Goal: Book appointment/travel/reservation

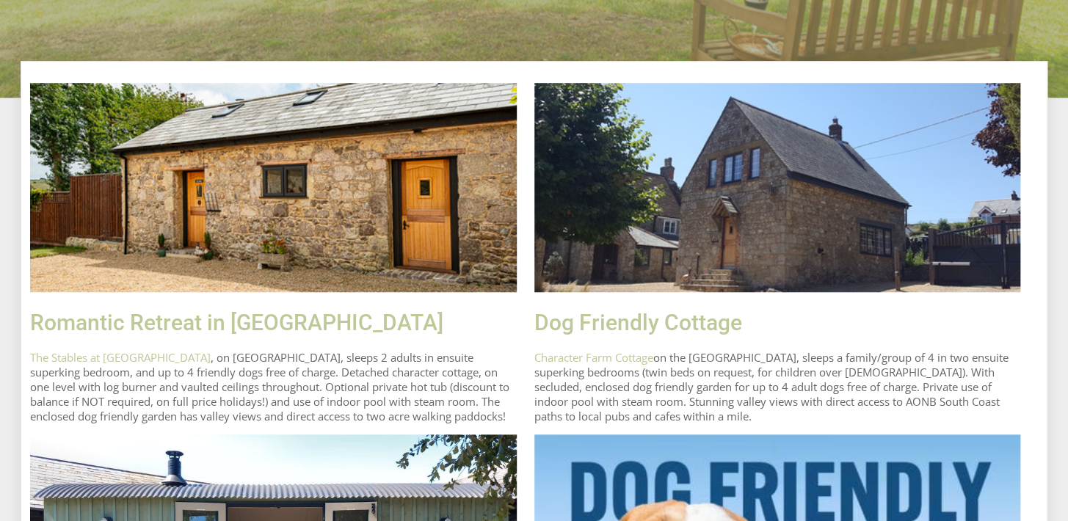
scroll to position [564, 0]
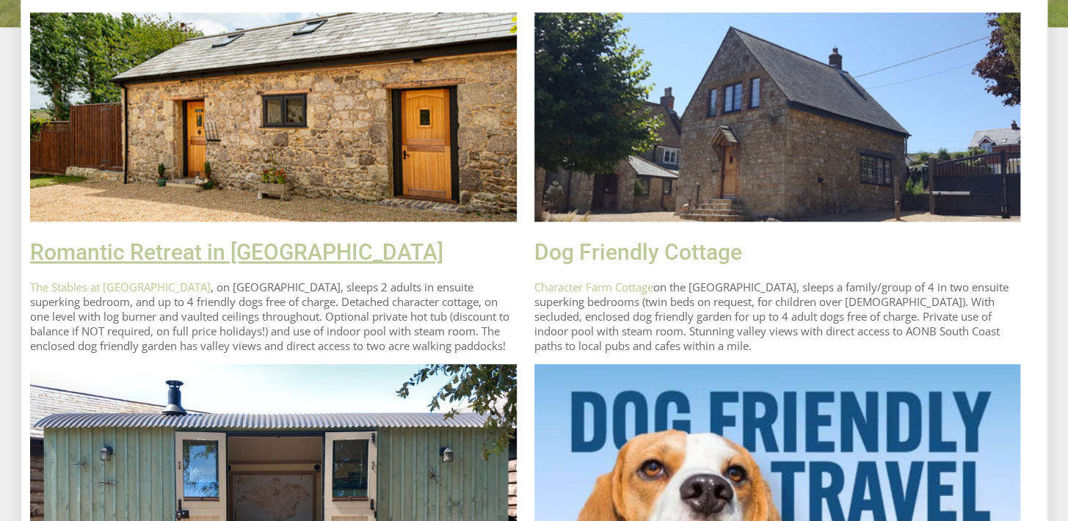
click at [283, 258] on link "Romantic Retreat in [GEOGRAPHIC_DATA]" at bounding box center [236, 252] width 413 height 26
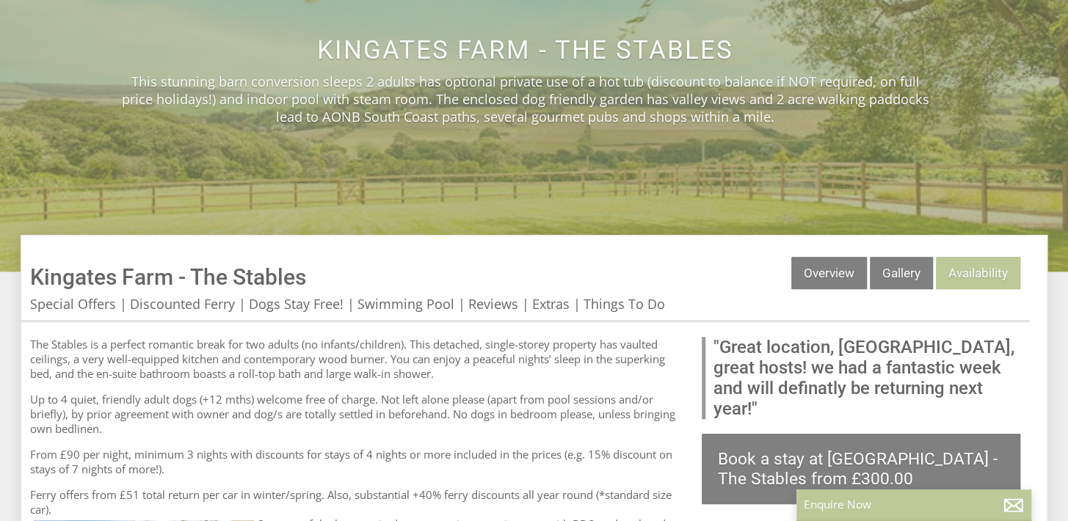
scroll to position [282, 0]
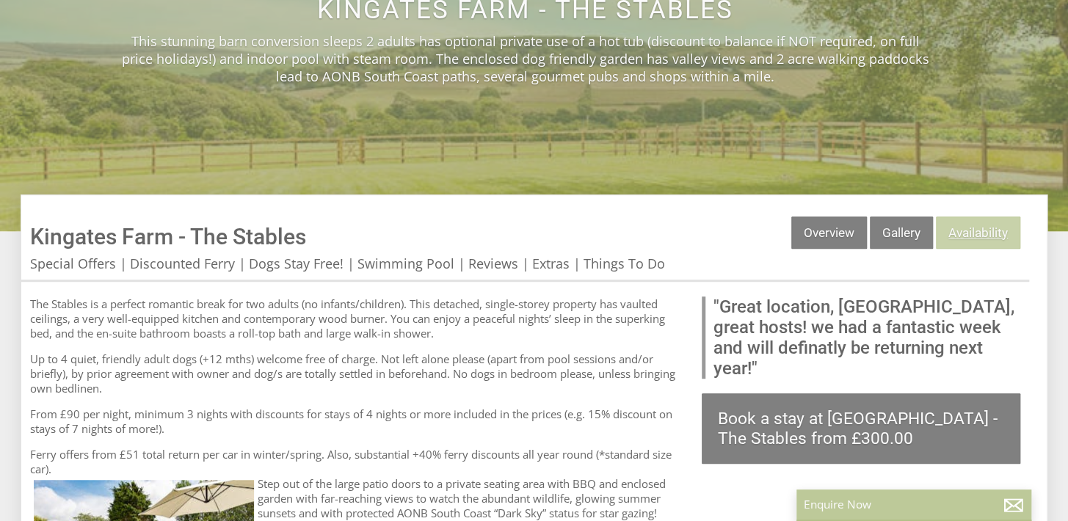
click at [978, 232] on link "Availability" at bounding box center [978, 232] width 84 height 32
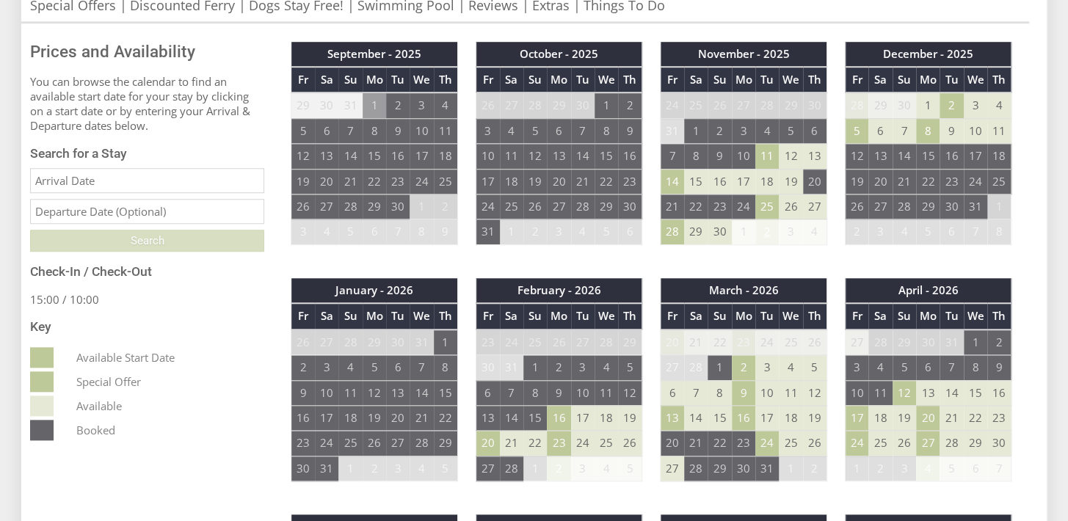
scroll to position [564, 0]
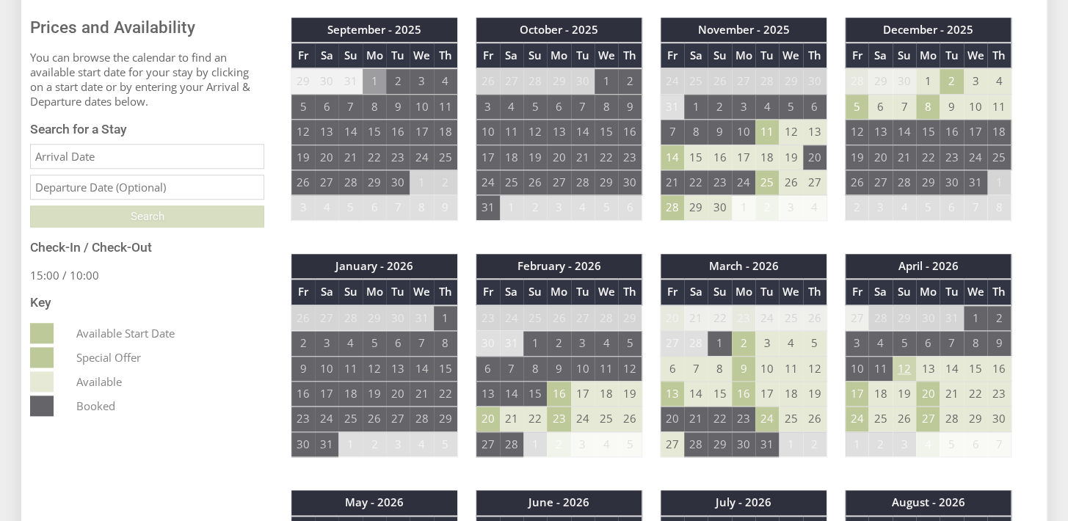
click at [905, 368] on td "12" at bounding box center [903, 368] width 23 height 25
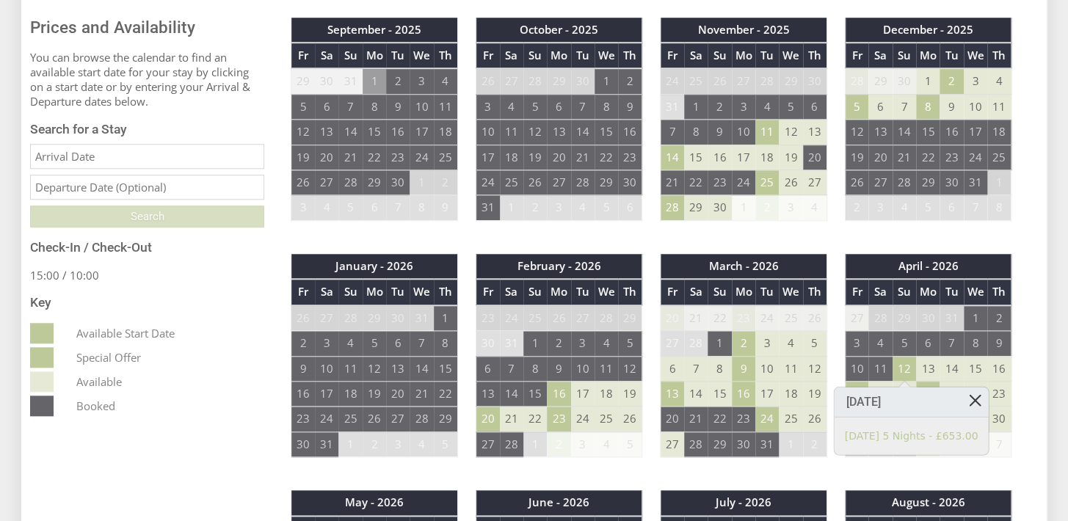
click at [962, 397] on link at bounding box center [975, 400] width 26 height 26
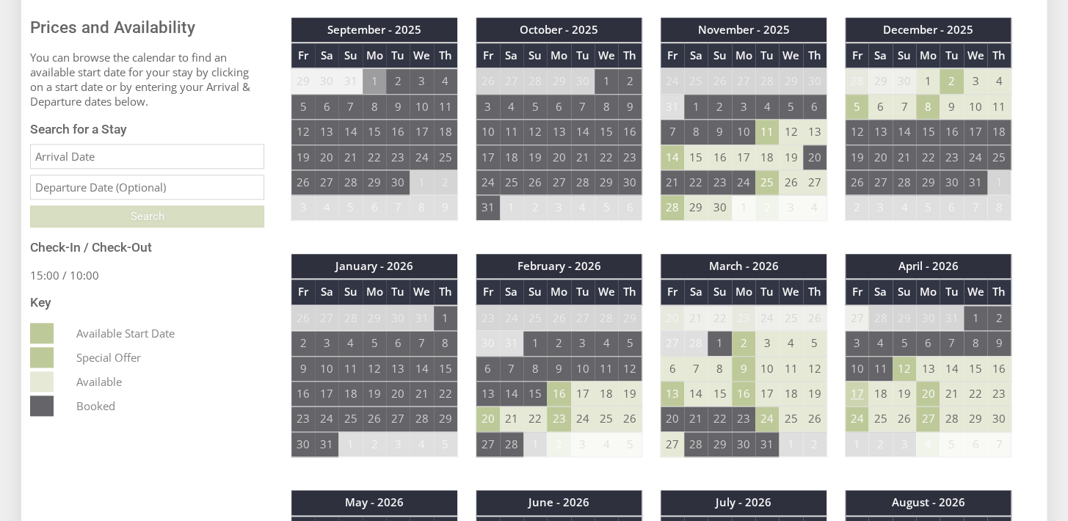
click at [854, 394] on td "17" at bounding box center [856, 393] width 23 height 25
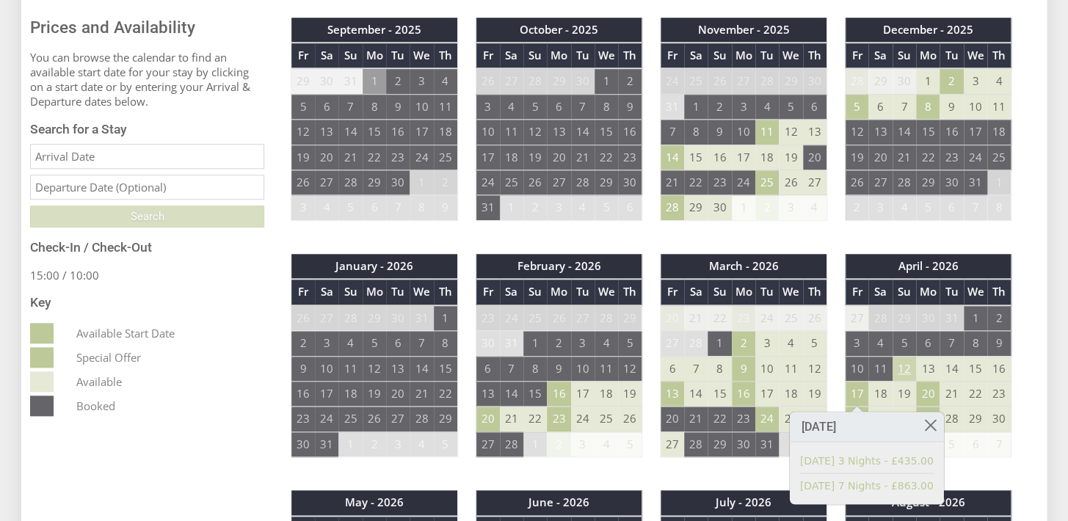
click at [903, 370] on td "12" at bounding box center [903, 368] width 23 height 25
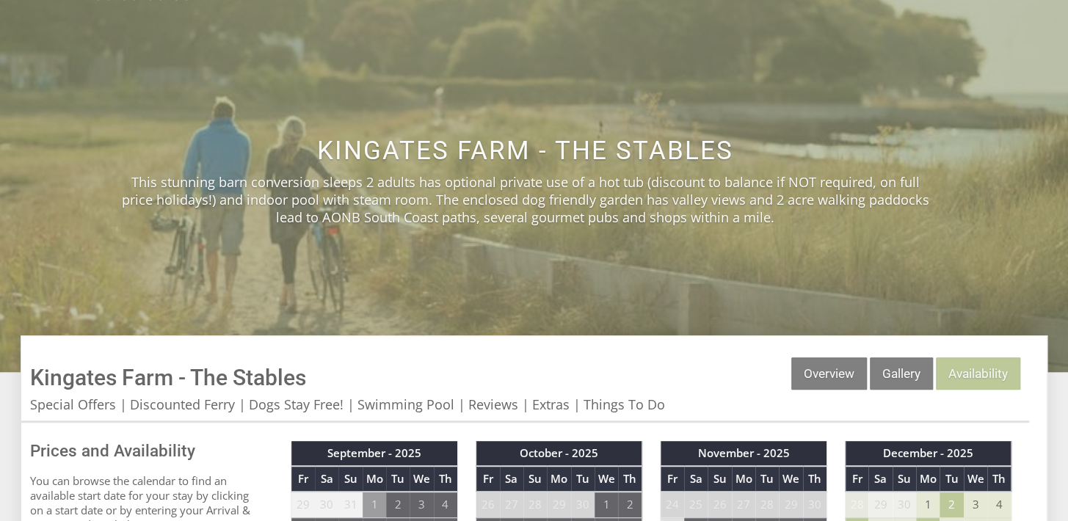
scroll to position [0, 0]
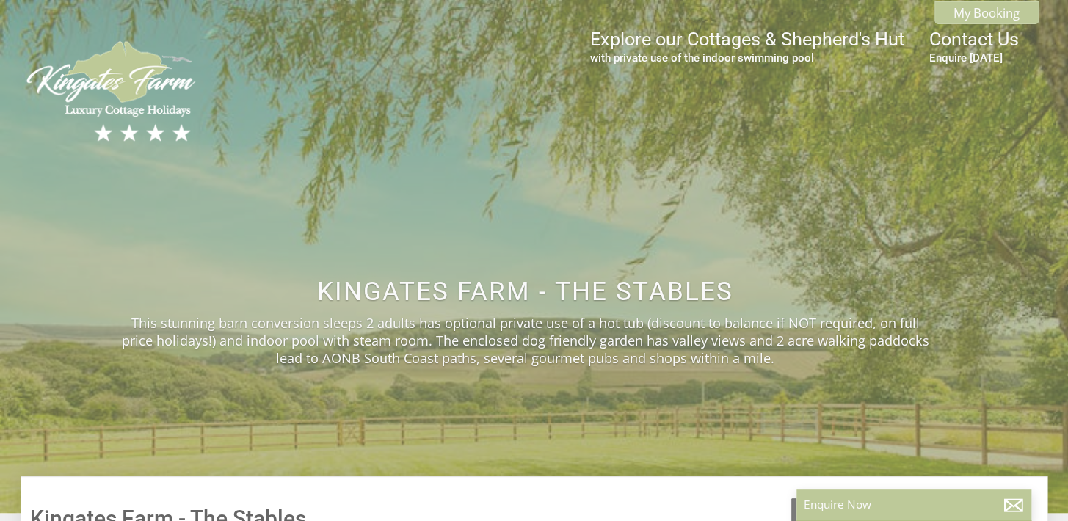
scroll to position [282, 0]
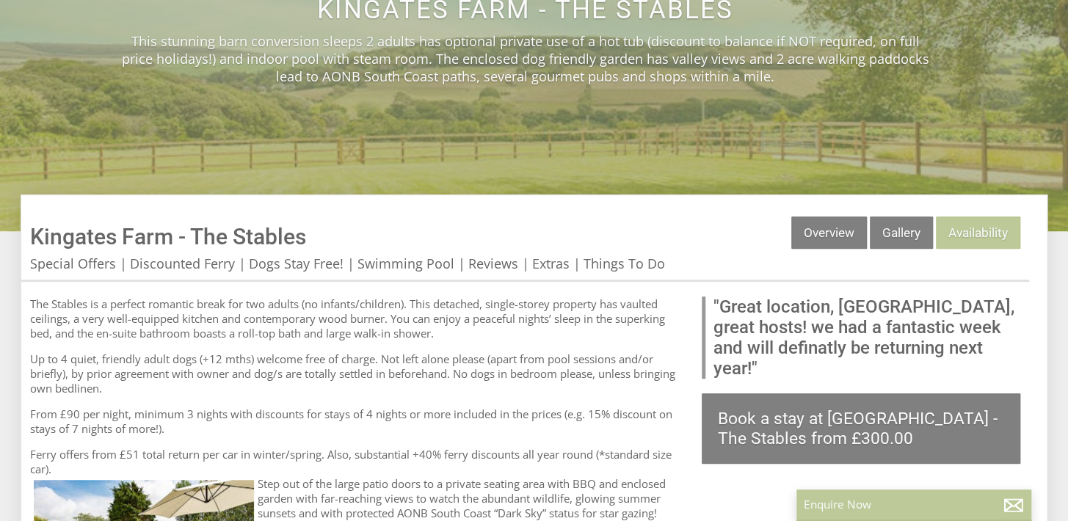
scroll to position [564, 0]
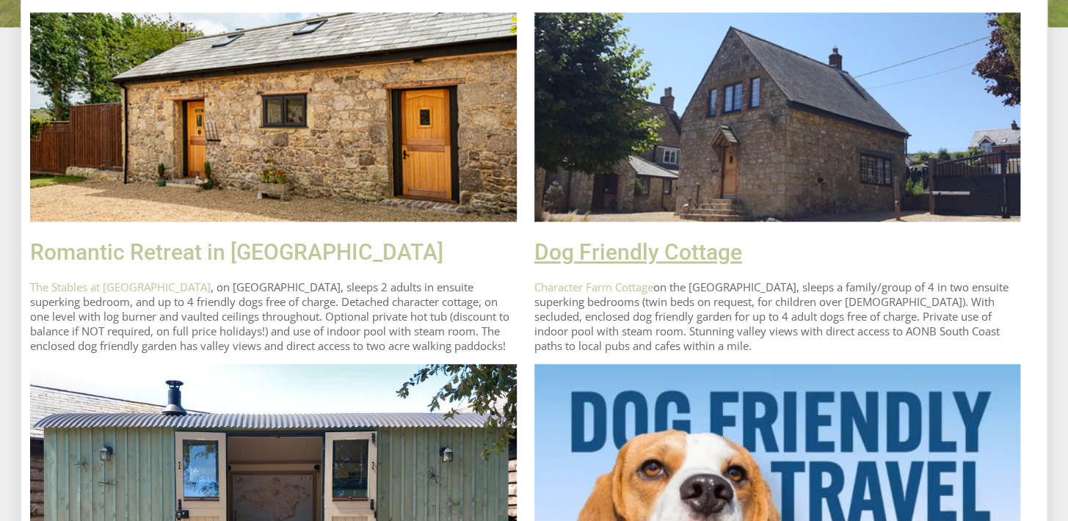
click at [666, 256] on link "Dog Friendly Cottage" at bounding box center [638, 252] width 208 height 26
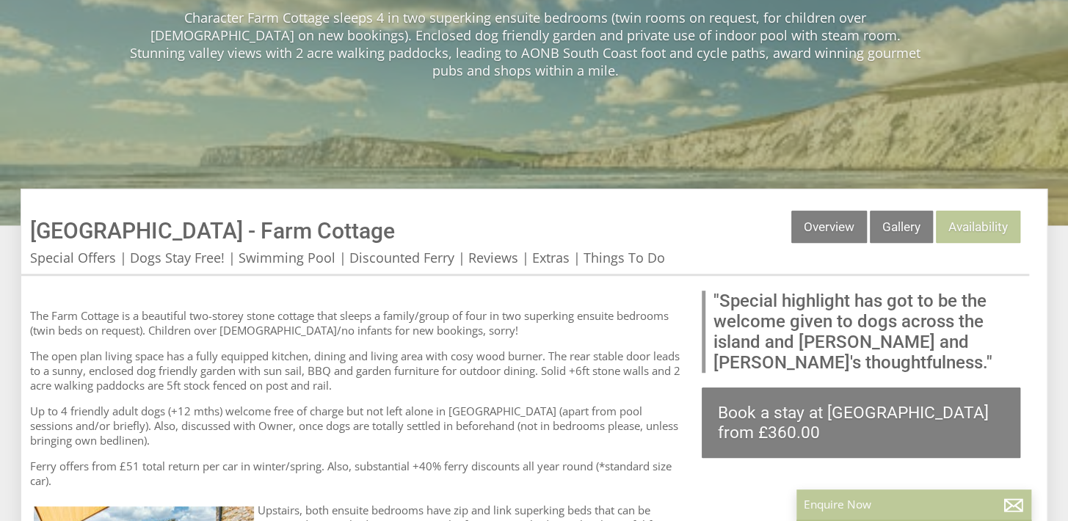
scroll to position [282, 0]
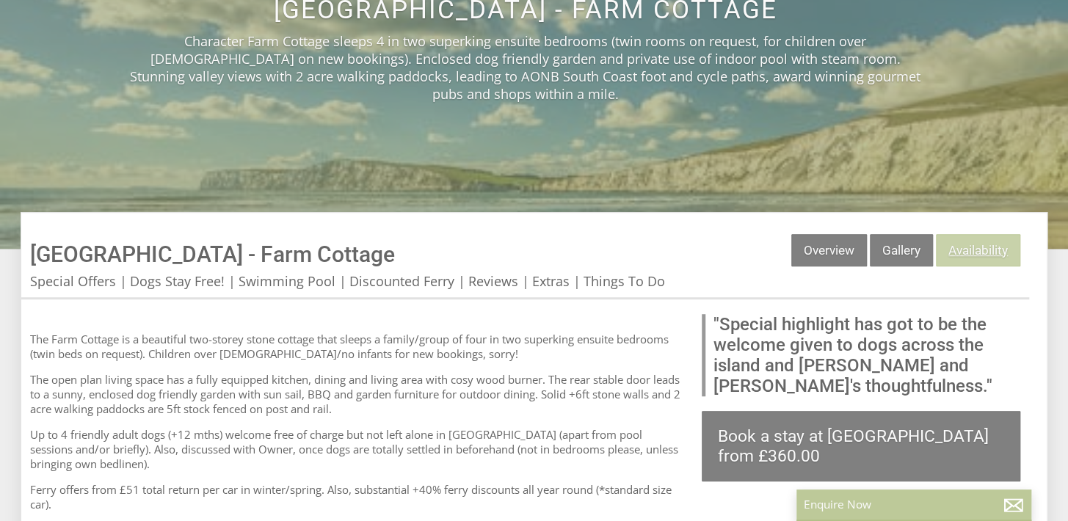
click at [977, 234] on link "Availability" at bounding box center [978, 250] width 84 height 32
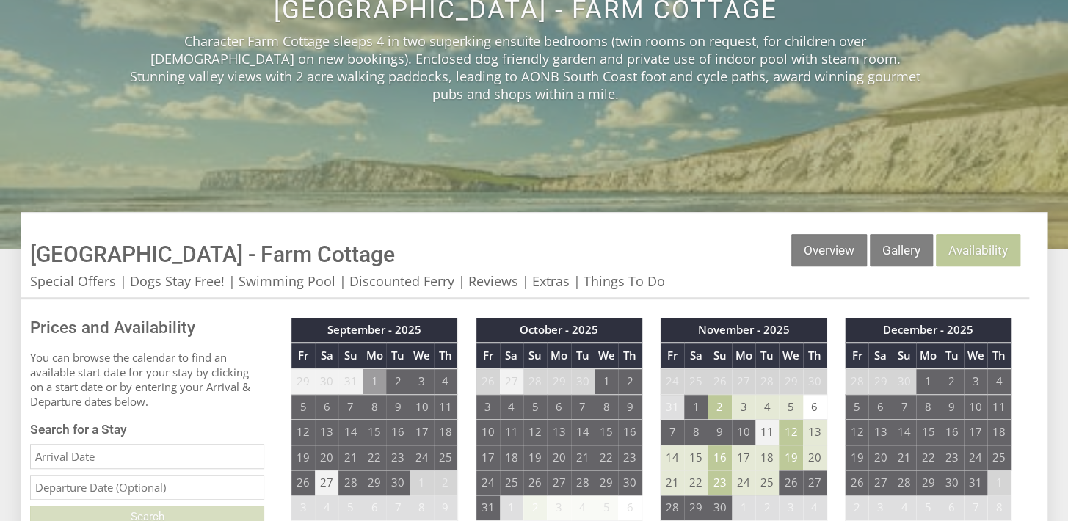
scroll to position [352, 0]
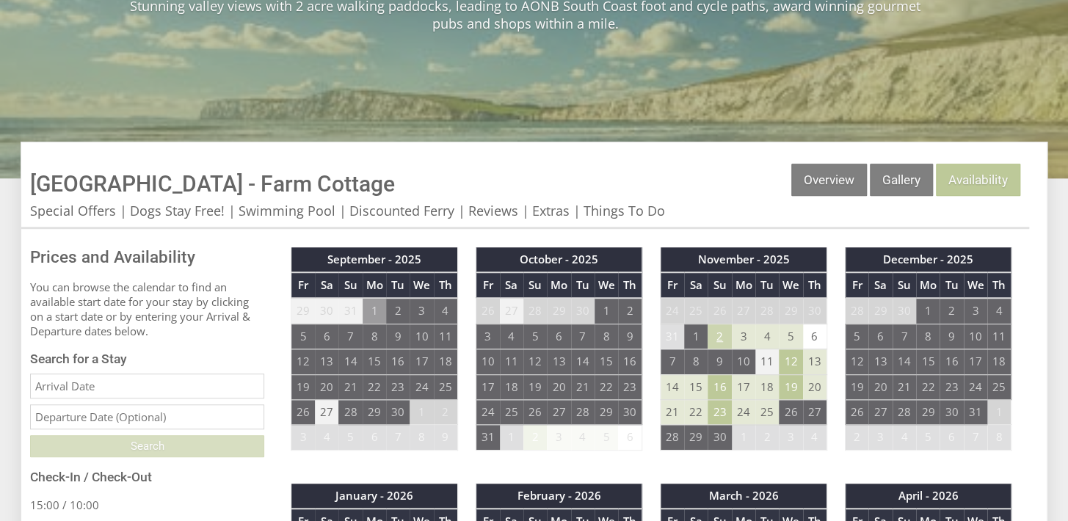
click at [723, 324] on td "2" at bounding box center [718, 336] width 23 height 25
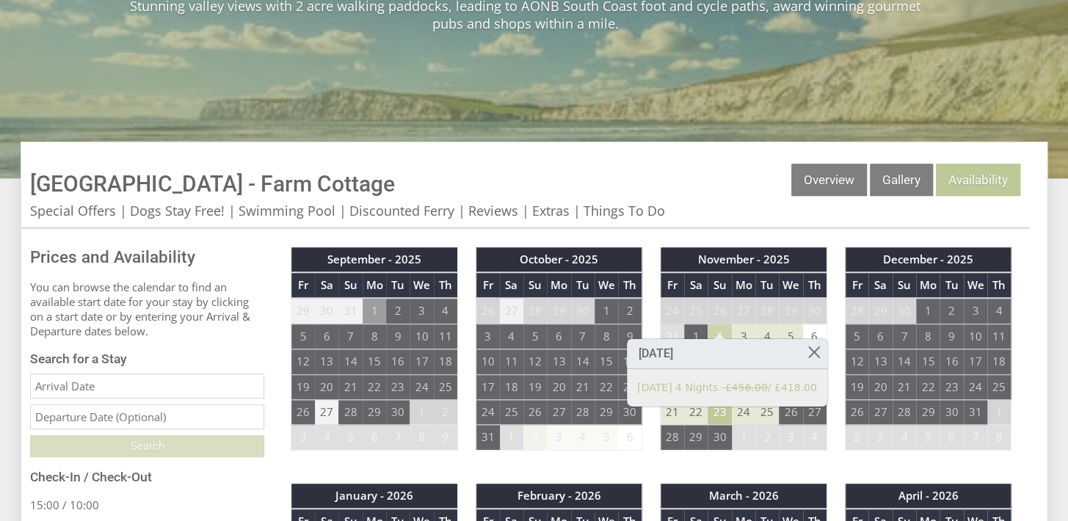
click at [723, 324] on td "2" at bounding box center [718, 336] width 23 height 25
drag, startPoint x: 797, startPoint y: 350, endPoint x: 834, endPoint y: 336, distance: 39.2
click at [800, 349] on link at bounding box center [813, 352] width 26 height 26
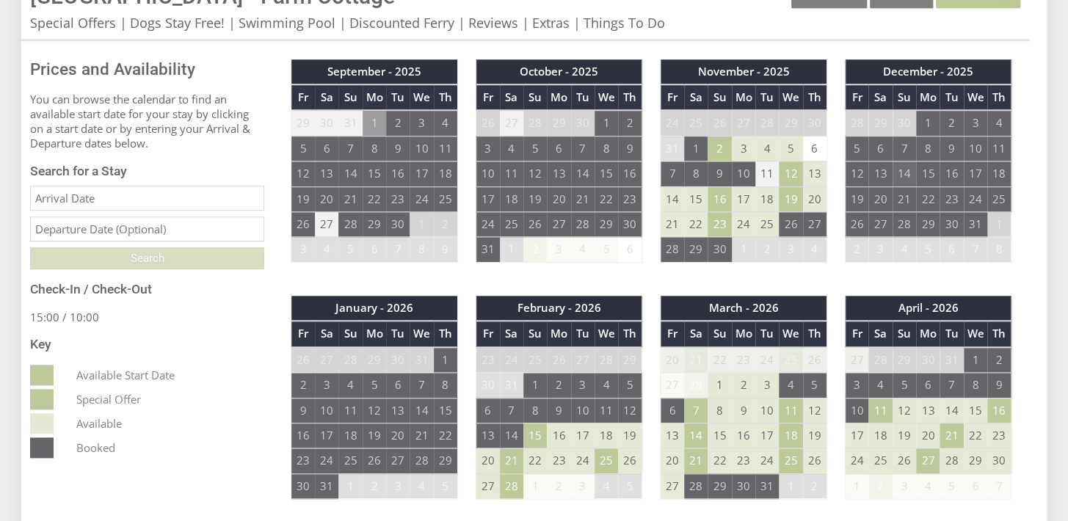
scroll to position [564, 0]
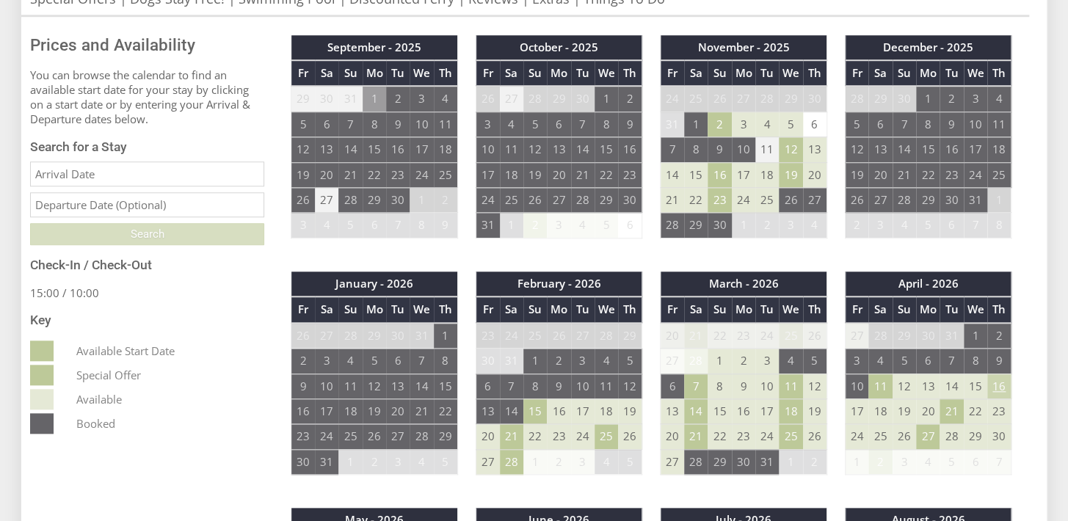
click at [1001, 373] on td "16" at bounding box center [998, 385] width 23 height 25
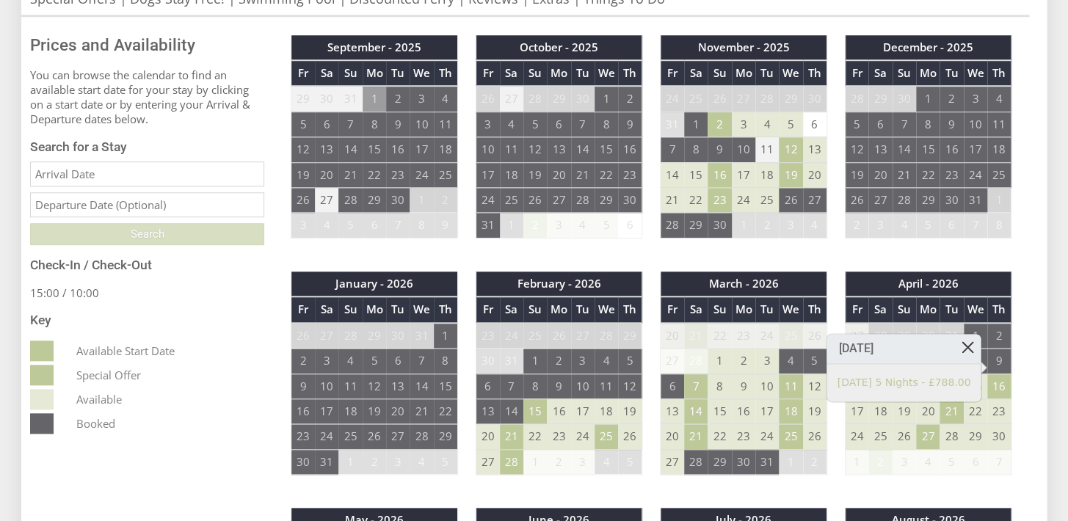
click at [965, 340] on link at bounding box center [968, 347] width 26 height 26
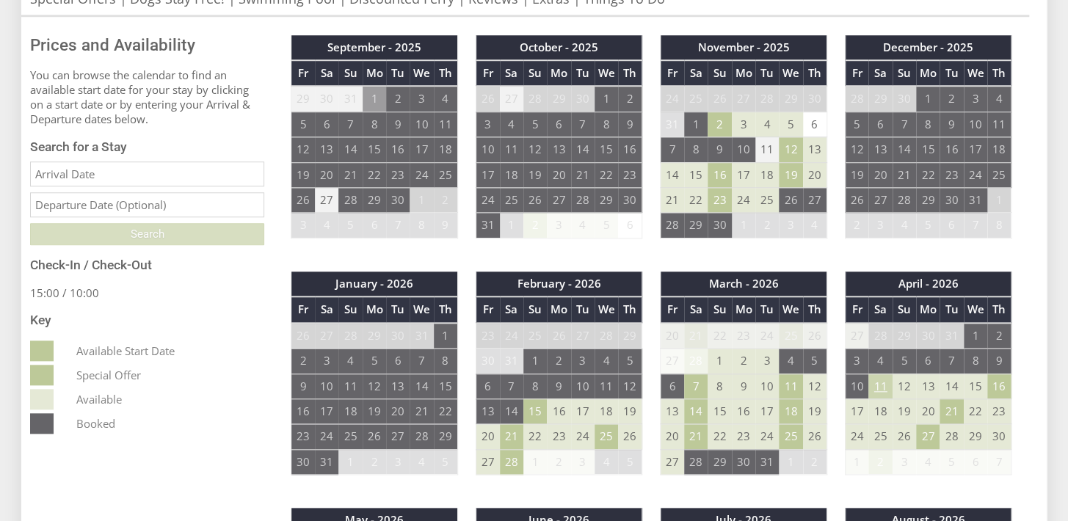
click at [878, 373] on td "11" at bounding box center [879, 385] width 23 height 25
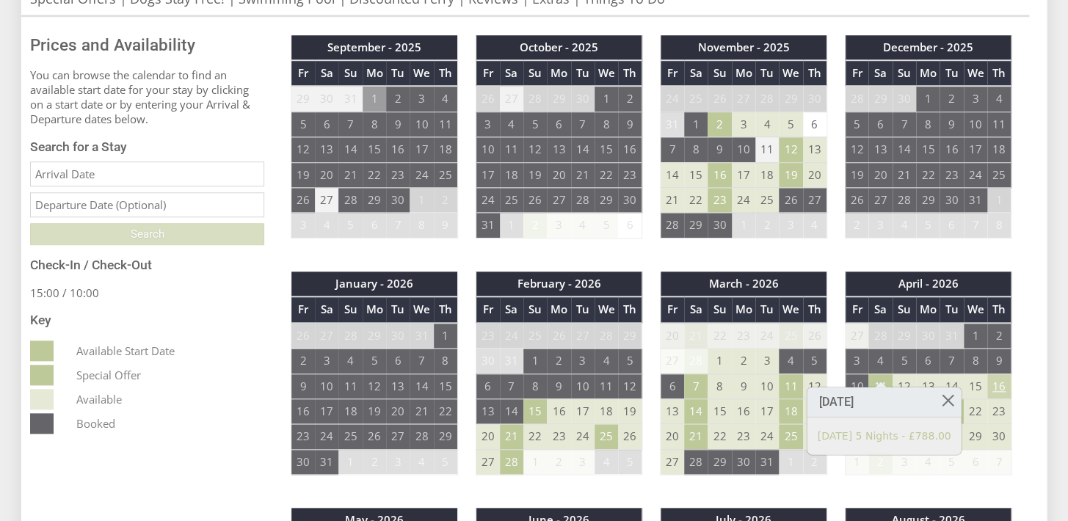
click at [998, 373] on td "16" at bounding box center [998, 385] width 23 height 25
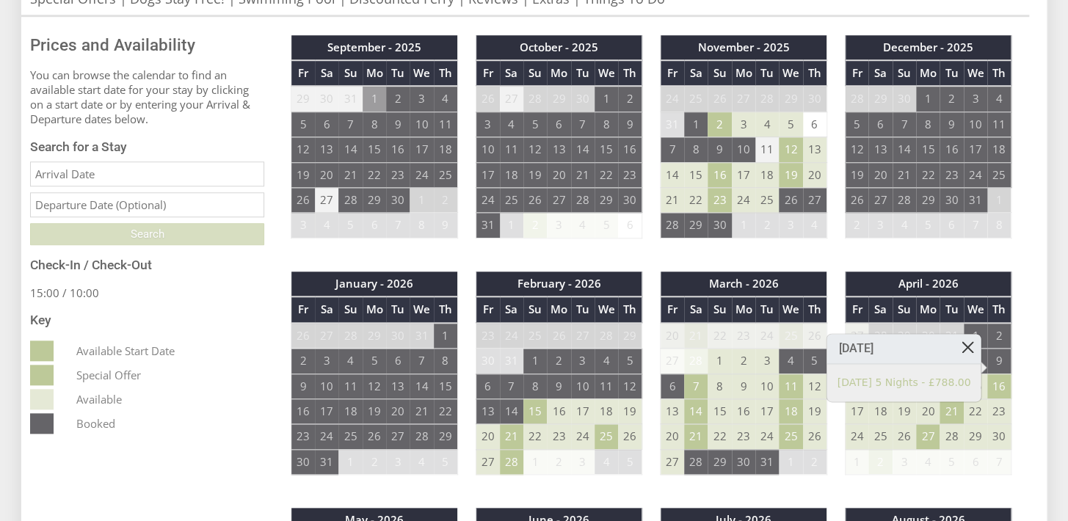
click at [970, 343] on link at bounding box center [968, 347] width 26 height 26
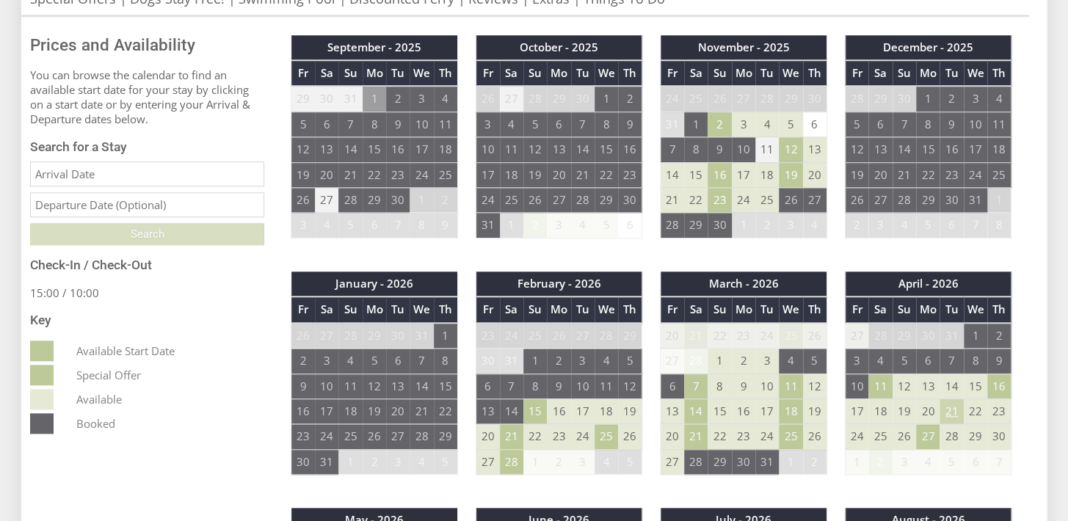
click at [951, 398] on td "21" at bounding box center [950, 410] width 23 height 25
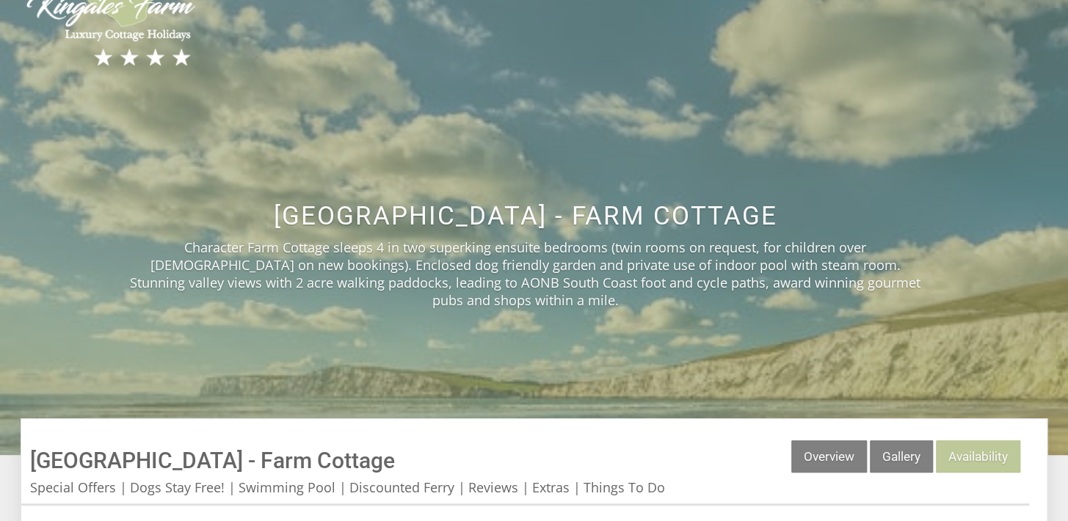
scroll to position [0, 0]
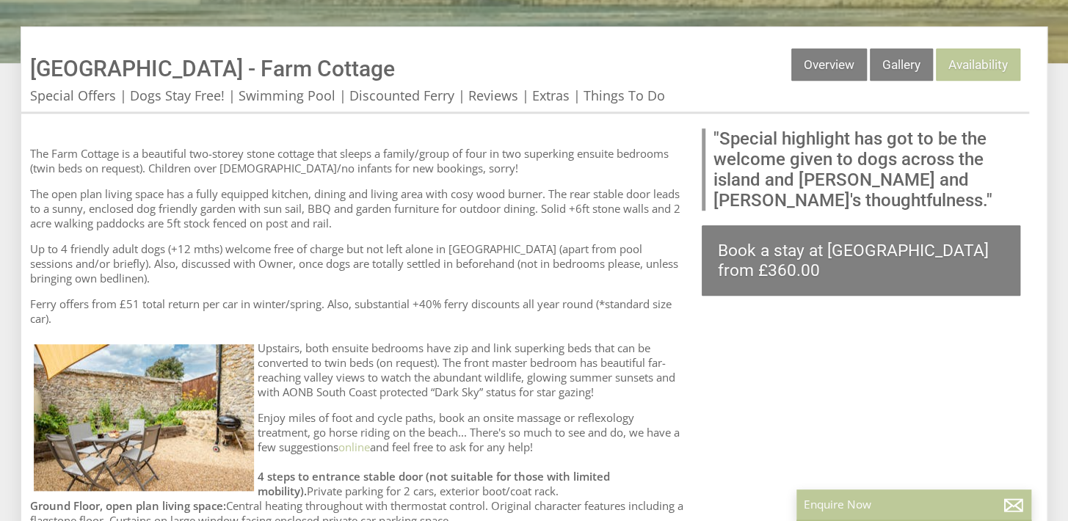
scroll to position [352, 0]
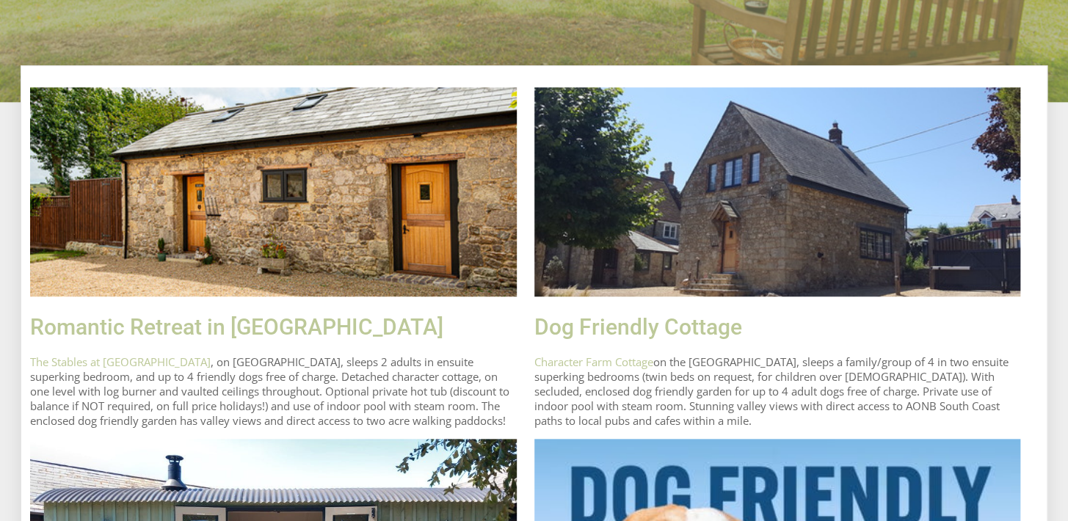
scroll to position [494, 0]
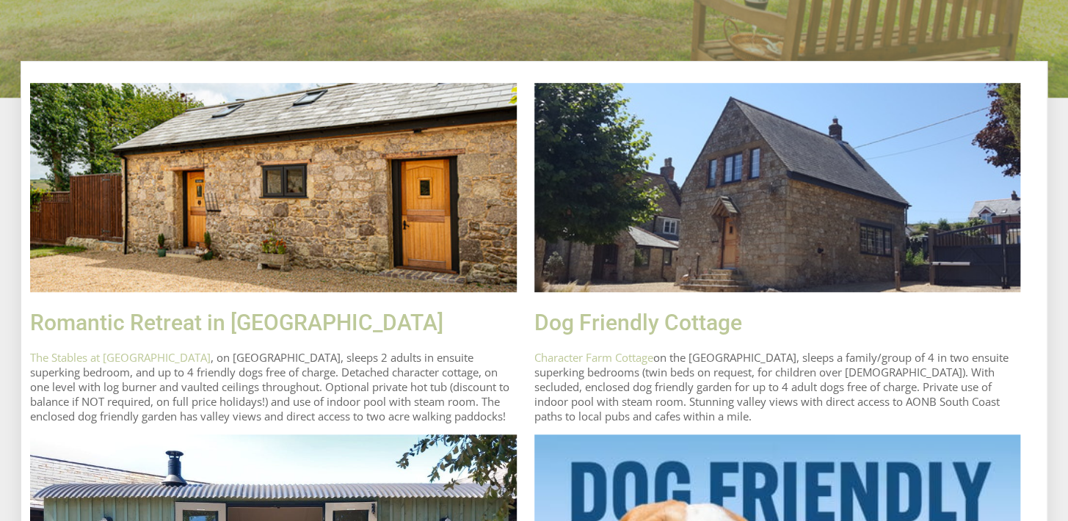
click at [302, 241] on img at bounding box center [273, 188] width 486 height 210
click at [247, 324] on link "Romantic Retreat in [GEOGRAPHIC_DATA]" at bounding box center [236, 323] width 413 height 26
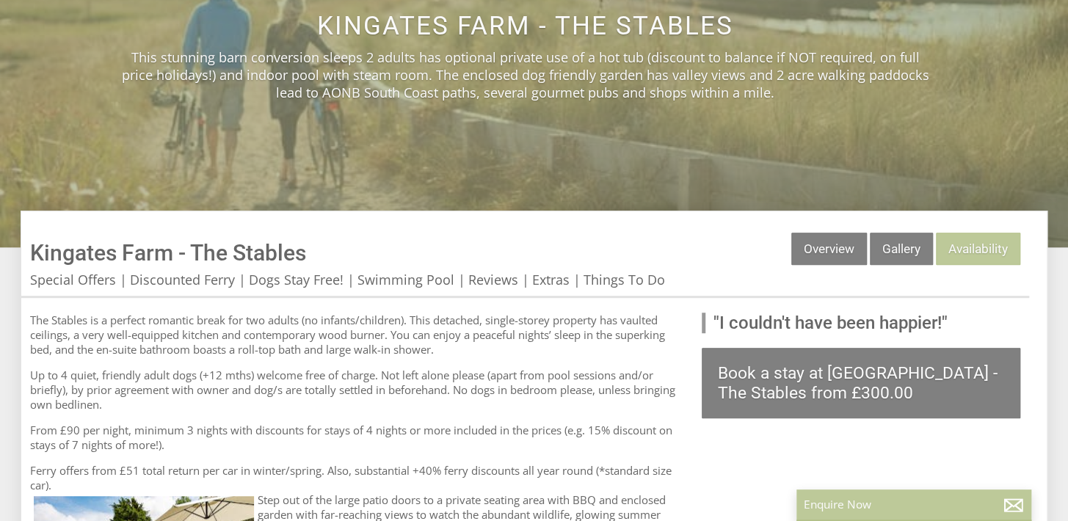
scroll to position [141, 0]
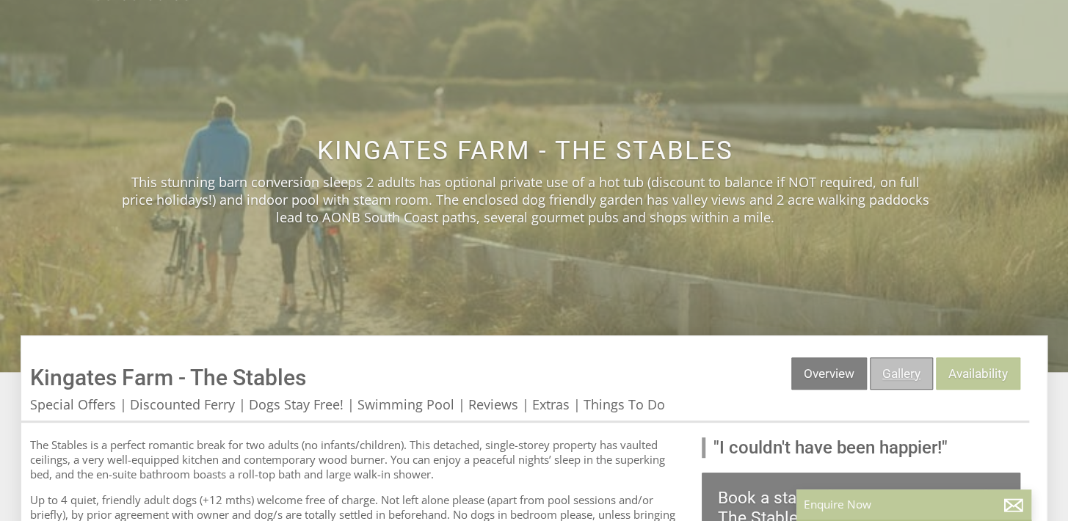
click at [905, 367] on link "Gallery" at bounding box center [900, 373] width 63 height 32
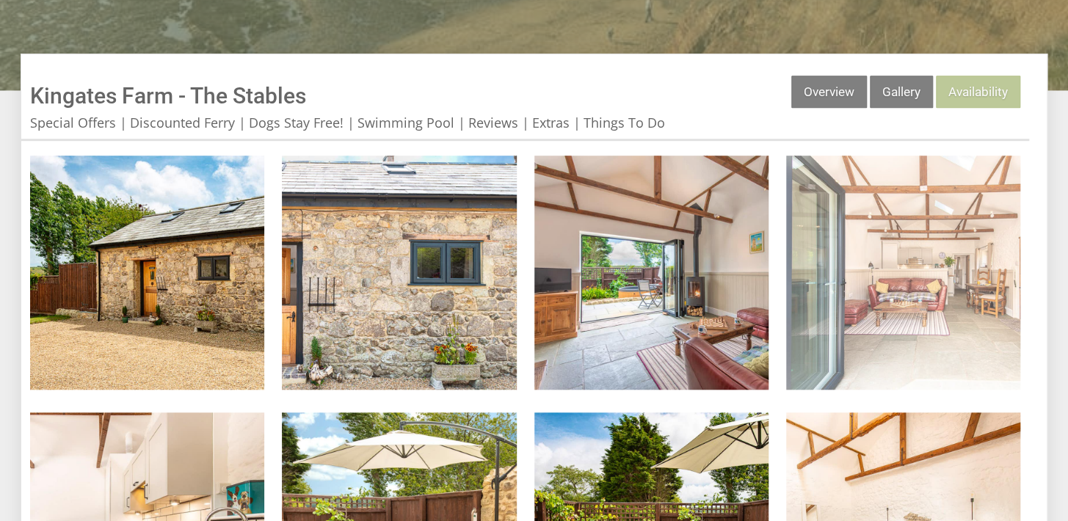
scroll to position [141, 0]
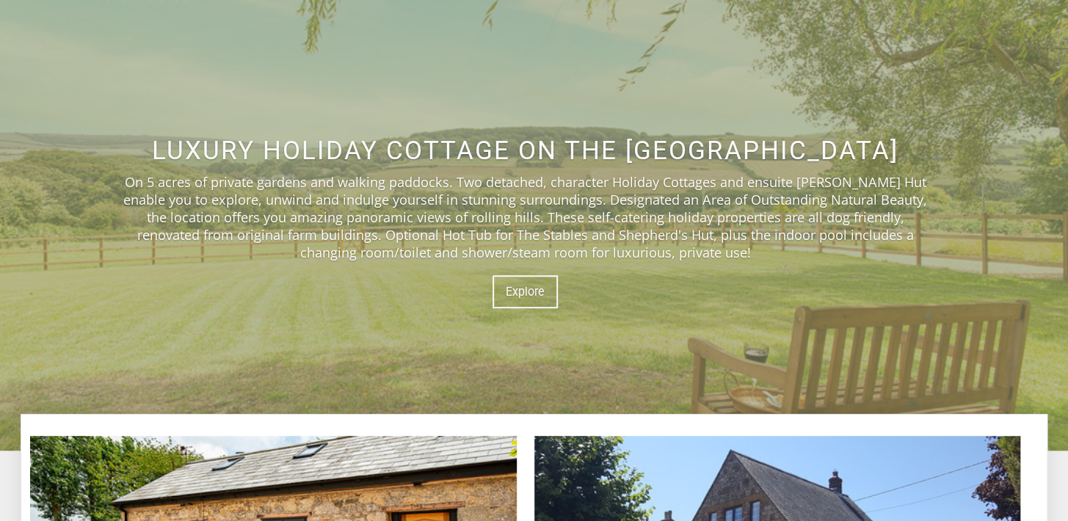
scroll to position [494, 0]
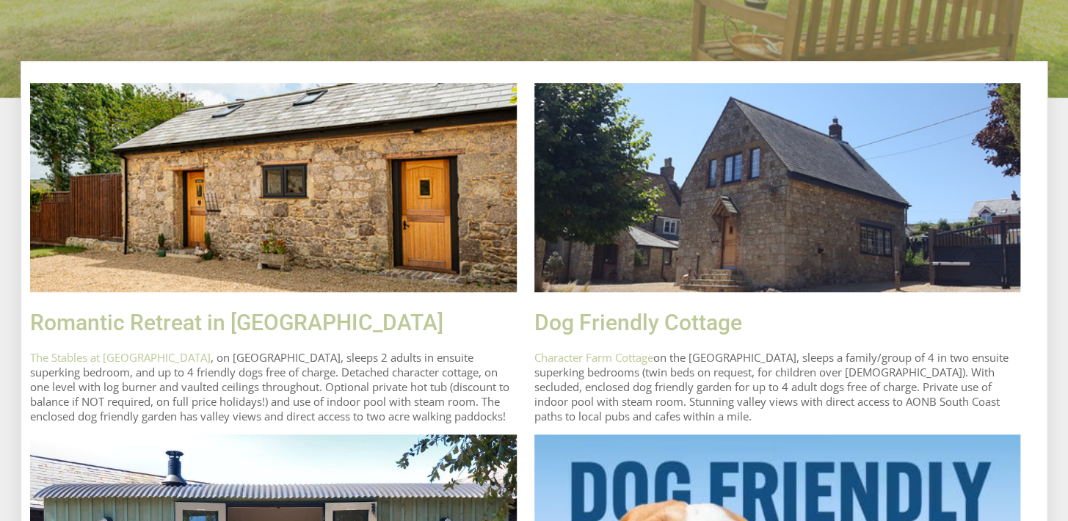
click at [755, 244] on img at bounding box center [777, 188] width 486 height 210
click at [676, 327] on link "Dog Friendly Cottage" at bounding box center [638, 323] width 208 height 26
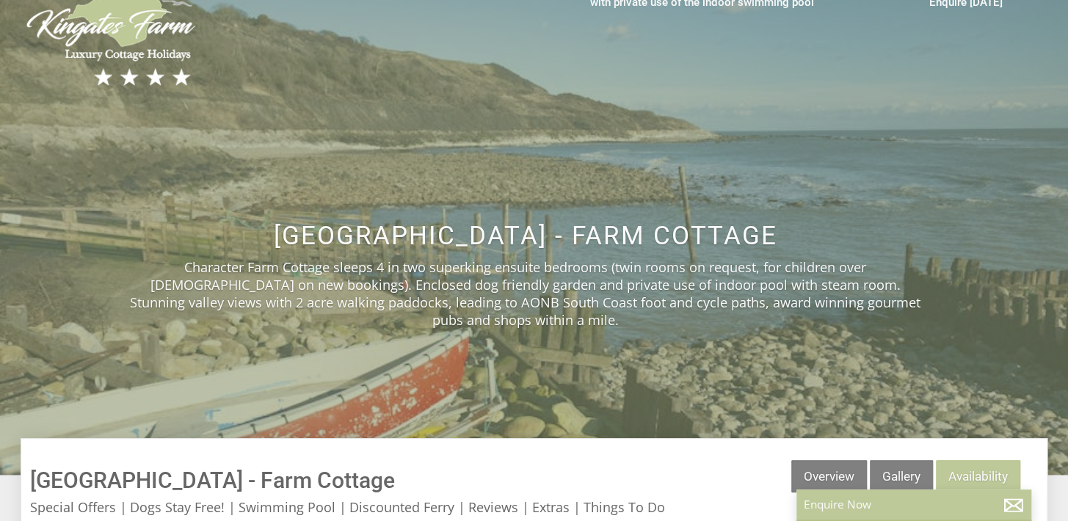
scroll to position [141, 0]
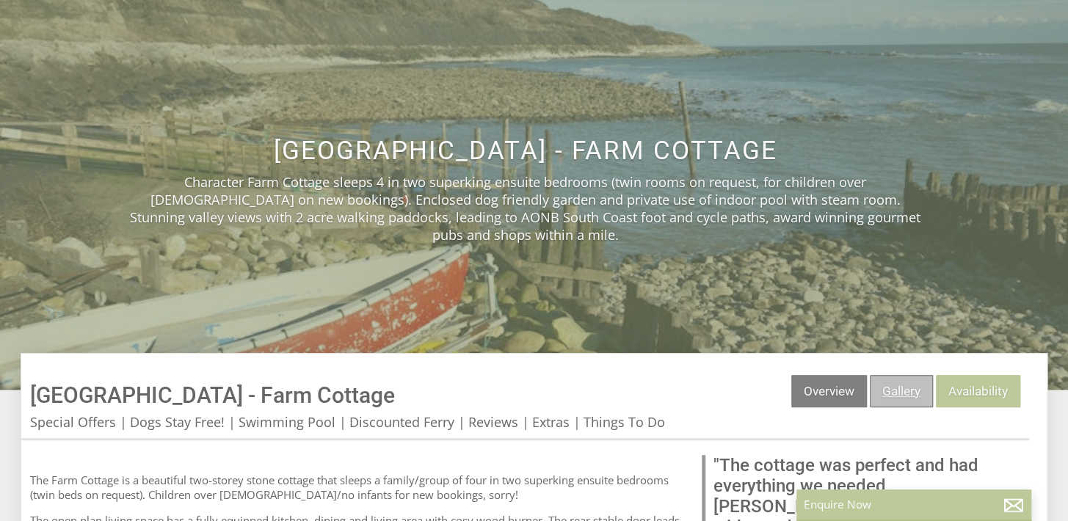
click at [885, 375] on link "Gallery" at bounding box center [900, 391] width 63 height 32
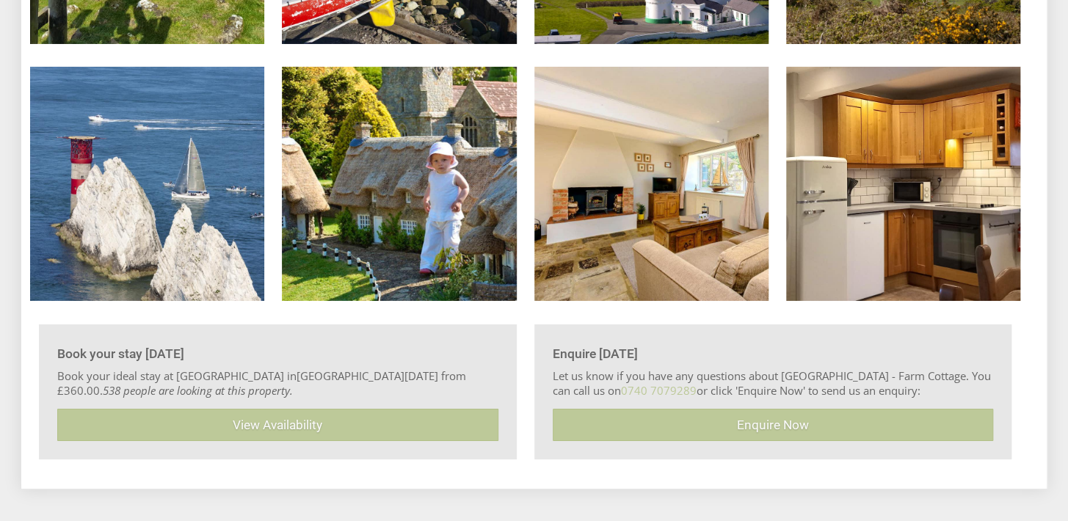
scroll to position [2586, 0]
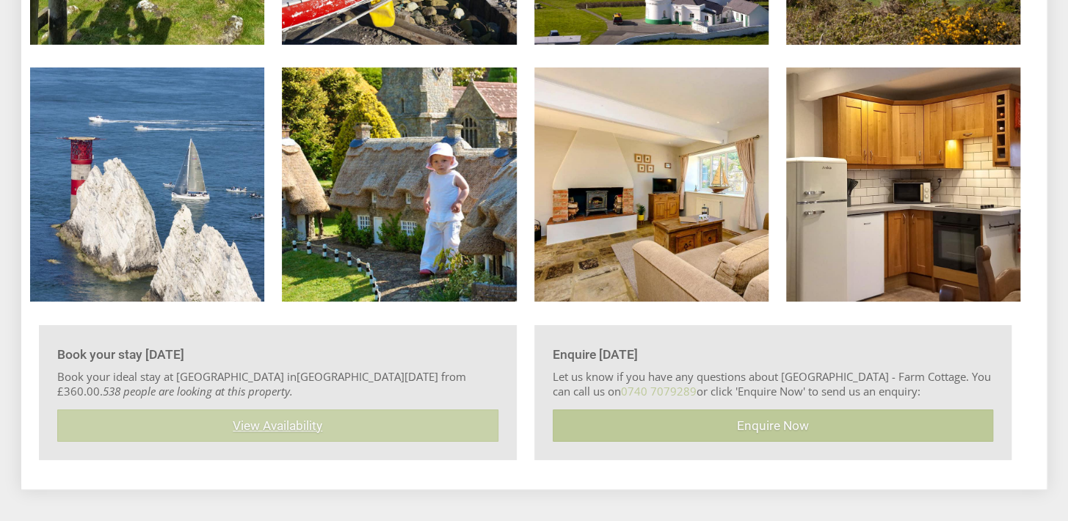
click at [269, 415] on link "View Availability" at bounding box center [277, 425] width 441 height 32
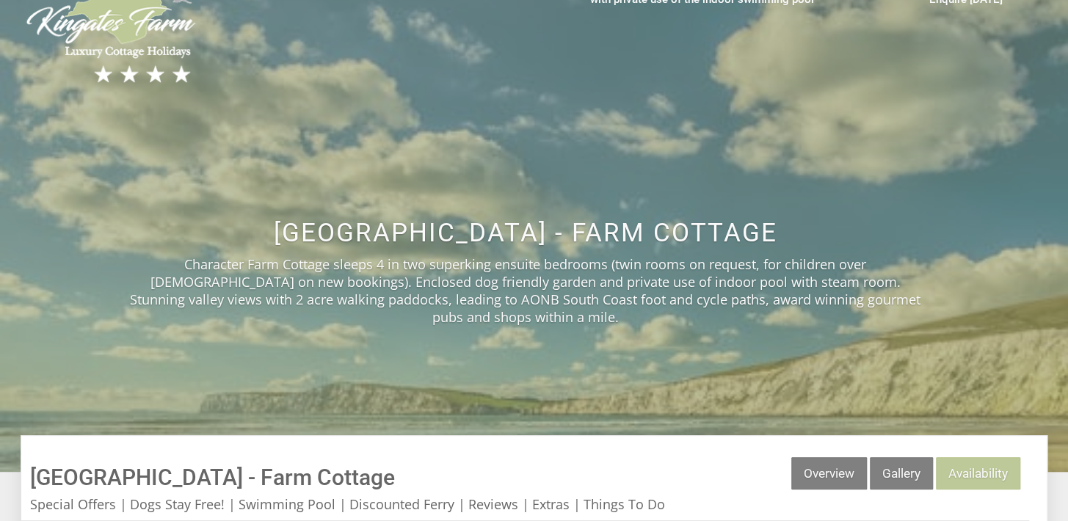
scroll to position [46, 0]
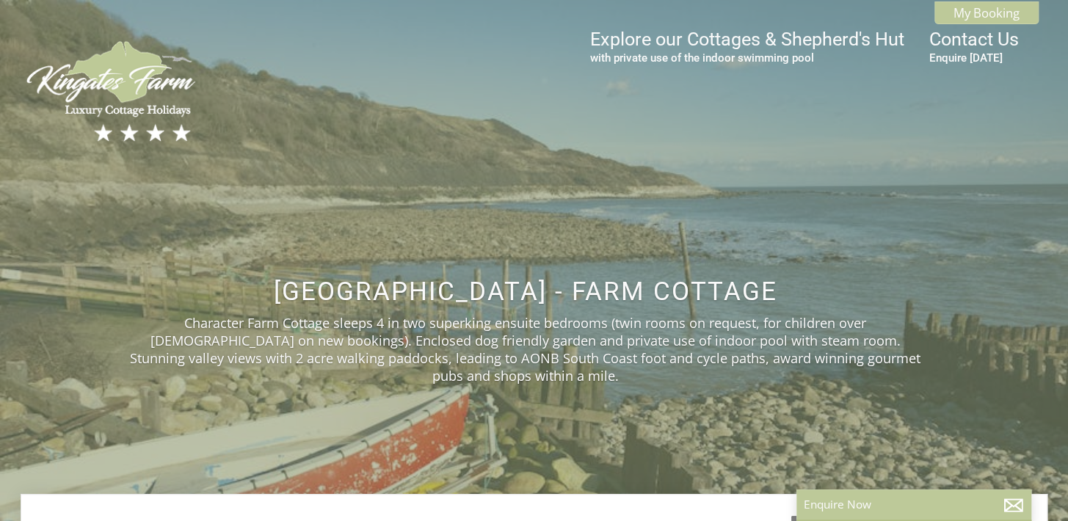
scroll to position [282, 0]
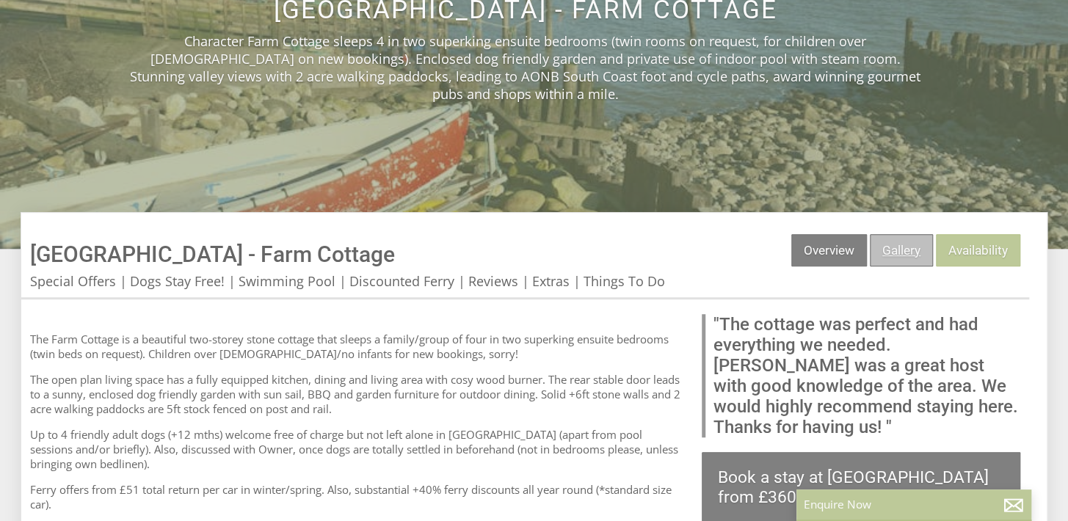
click at [892, 234] on link "Gallery" at bounding box center [900, 250] width 63 height 32
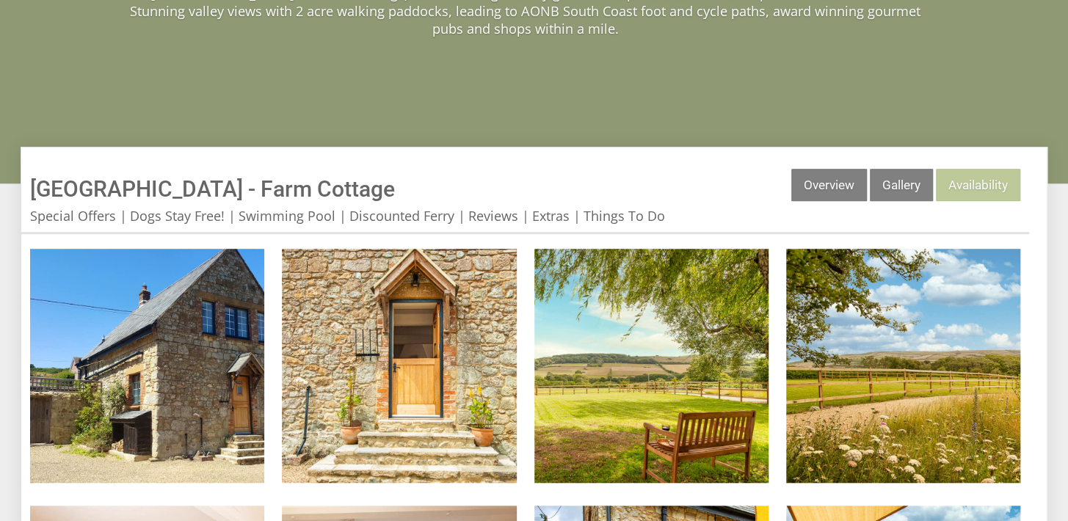
scroll to position [141, 0]
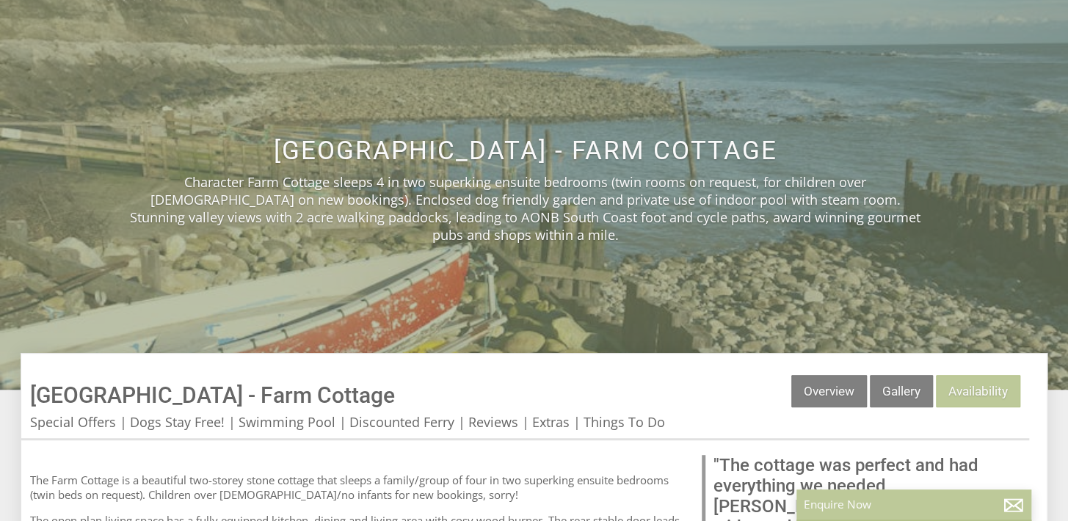
scroll to position [282, 0]
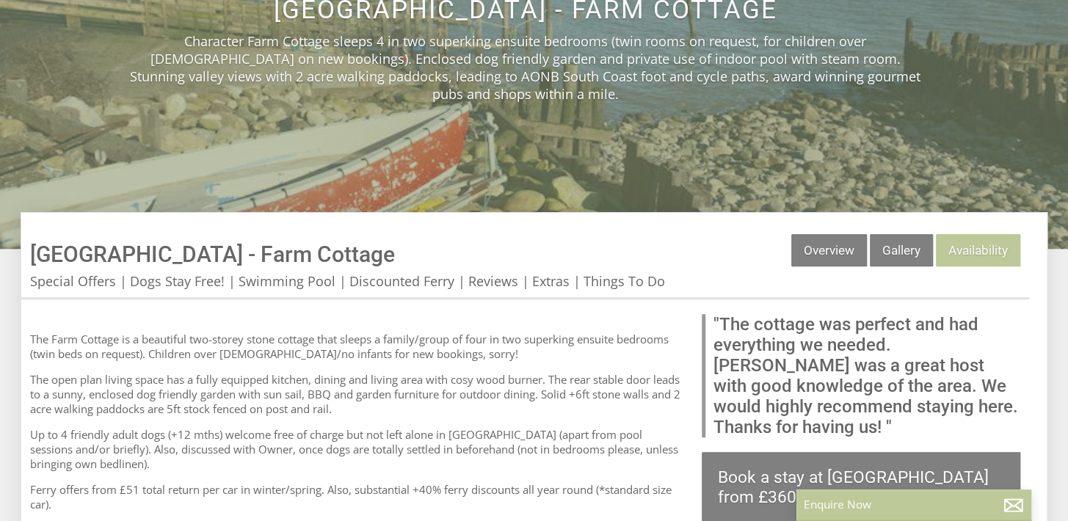
scroll to position [494, 0]
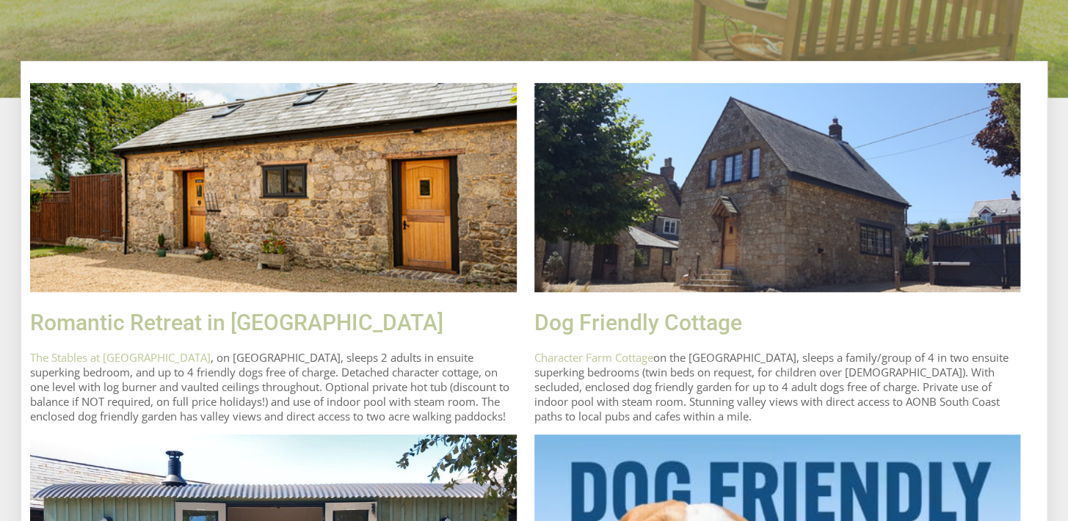
click at [205, 238] on img at bounding box center [273, 188] width 486 height 210
click at [194, 321] on link "Romantic Retreat in [GEOGRAPHIC_DATA]" at bounding box center [236, 323] width 413 height 26
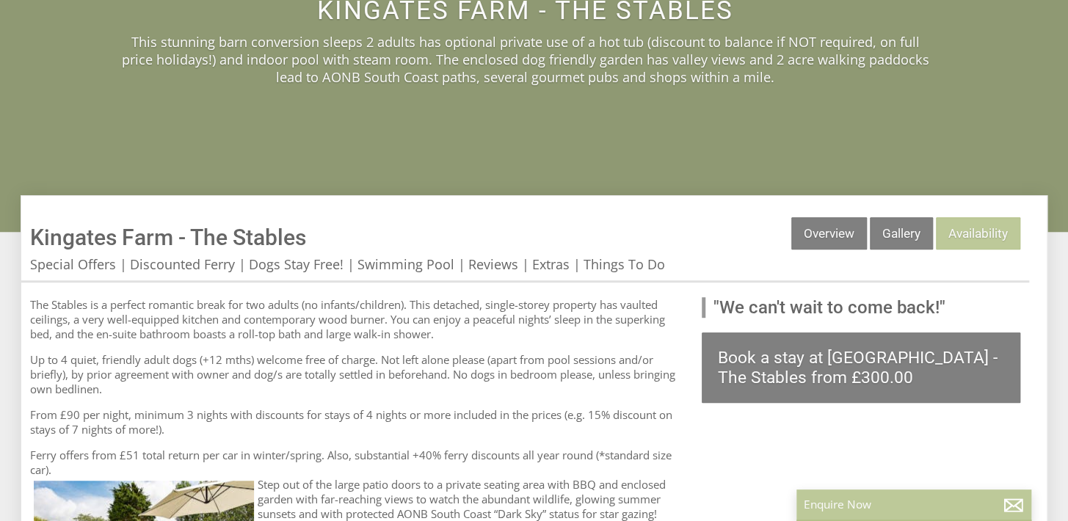
scroll to position [282, 0]
click at [899, 231] on link "Gallery" at bounding box center [900, 232] width 63 height 32
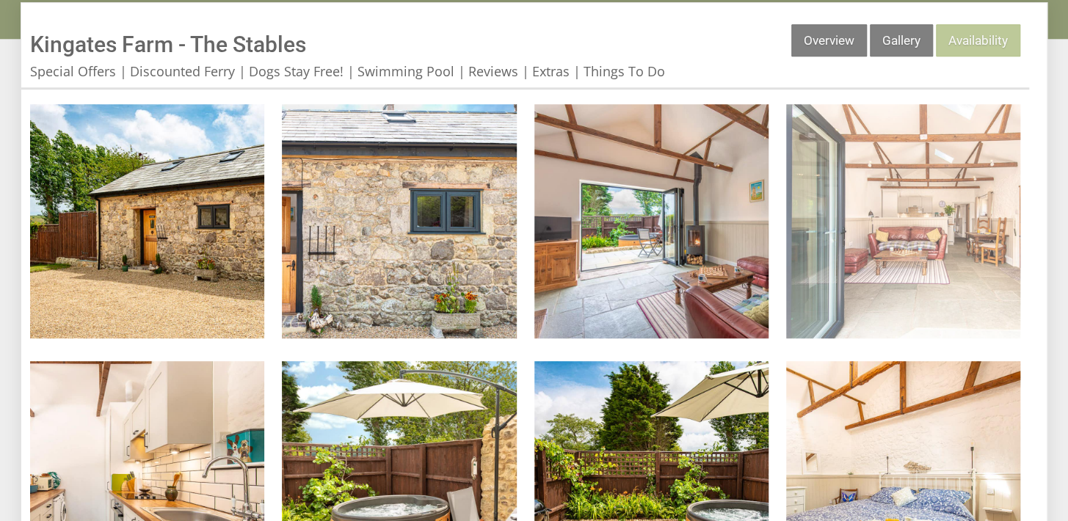
scroll to position [494, 0]
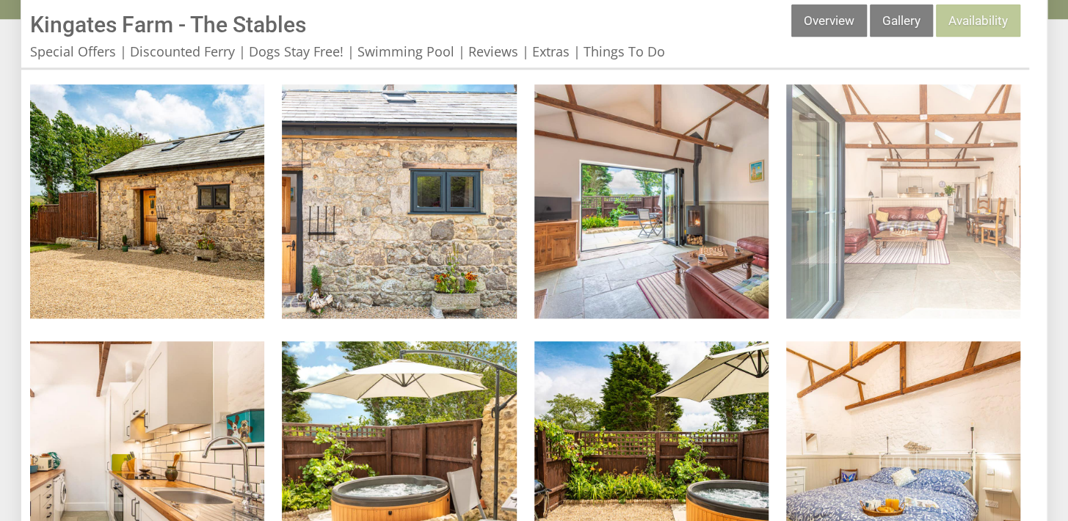
click at [905, 238] on img at bounding box center [903, 201] width 234 height 234
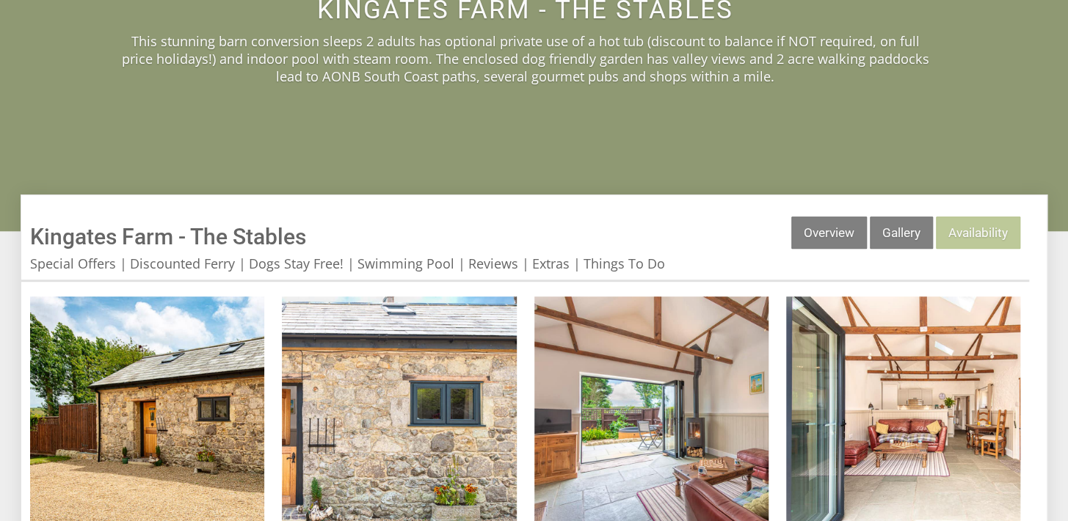
scroll to position [211, 0]
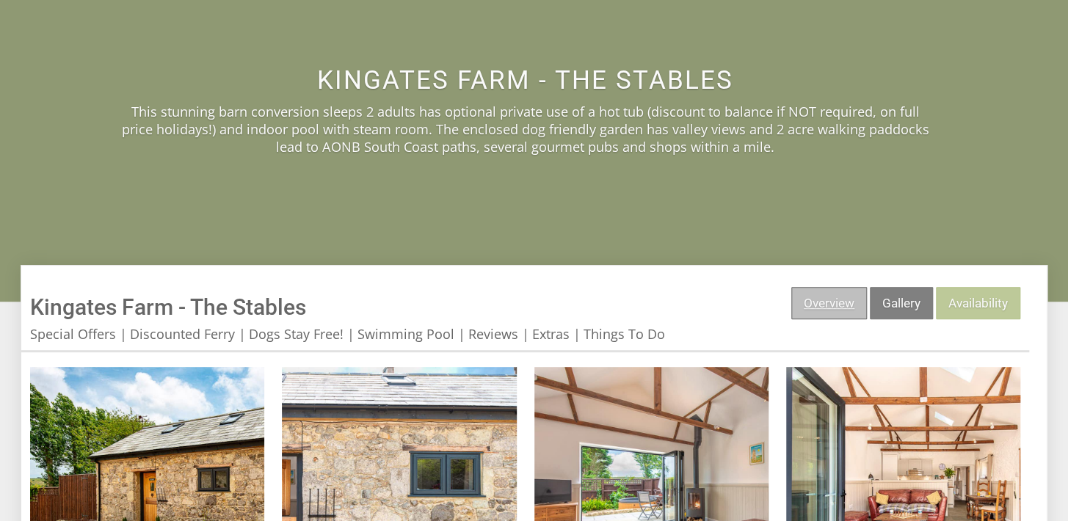
click at [832, 299] on link "Overview" at bounding box center [829, 303] width 76 height 32
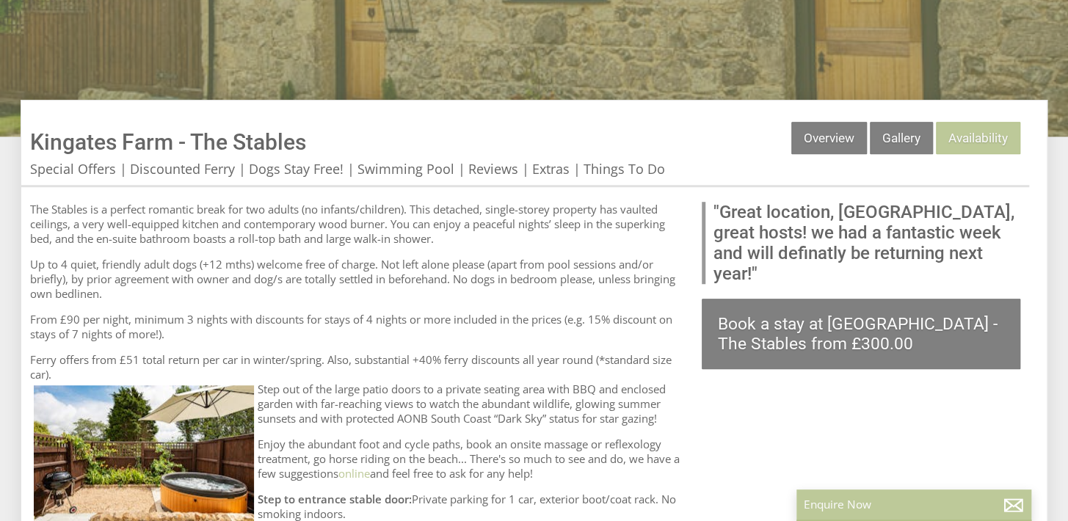
scroll to position [352, 0]
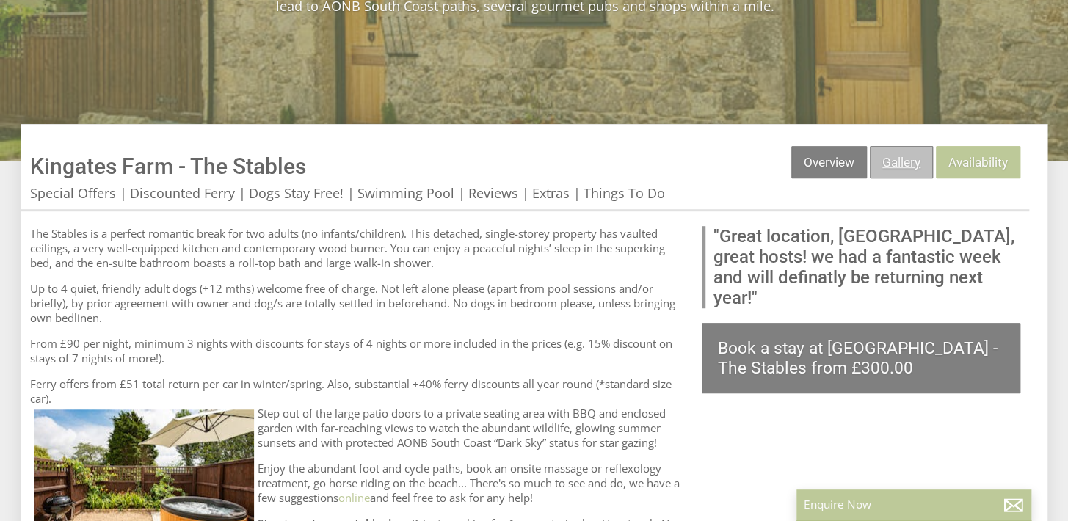
click at [891, 158] on link "Gallery" at bounding box center [900, 162] width 63 height 32
